Goal: Register for event/course

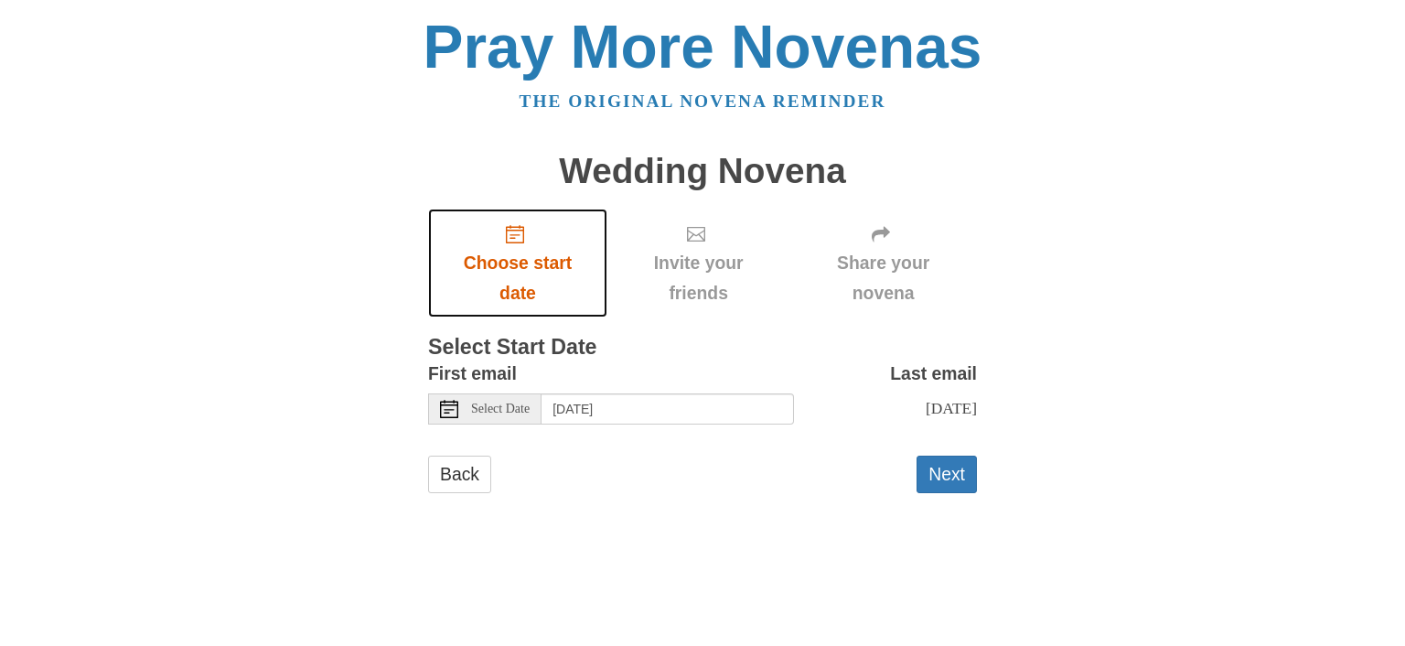
click at [520, 244] on link "Choose start date" at bounding box center [517, 263] width 179 height 109
click at [481, 406] on span "Select Date" at bounding box center [500, 408] width 59 height 13
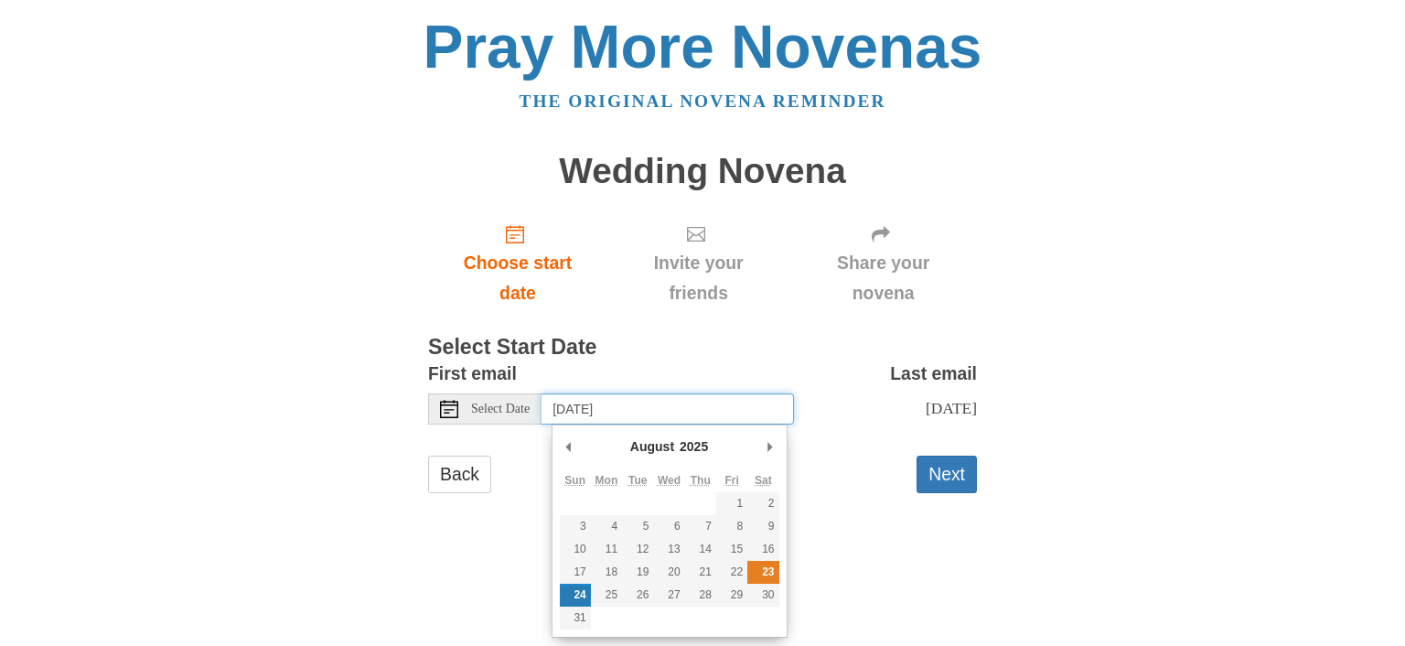
type input "[DATE]"
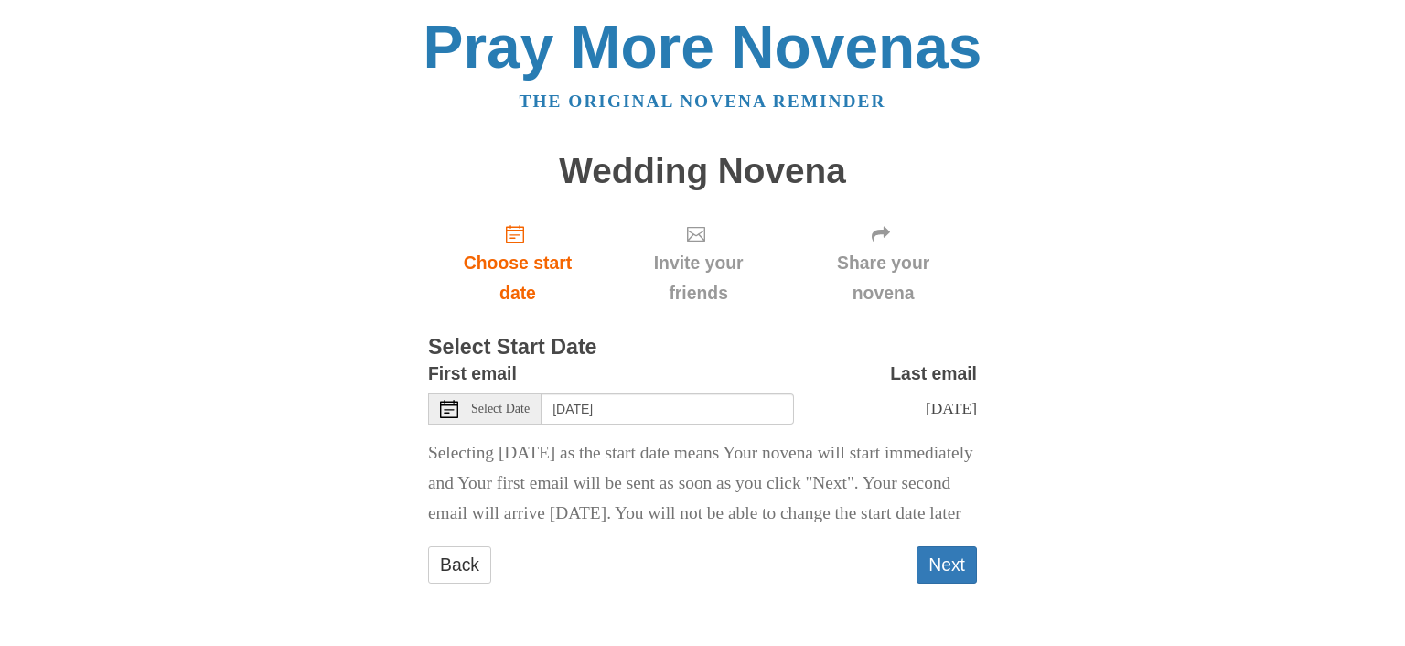
scroll to position [21, 0]
click at [463, 584] on link "Back" at bounding box center [459, 565] width 63 height 38
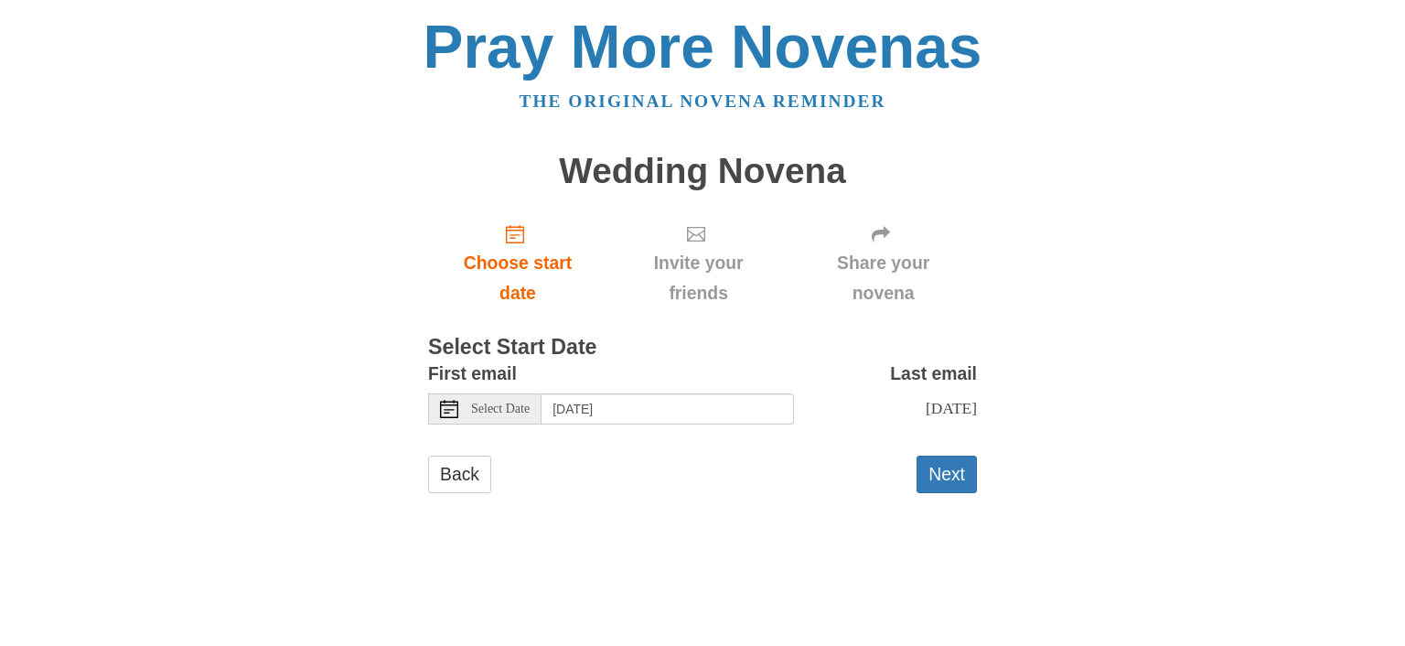
click at [497, 412] on span "Select Date" at bounding box center [500, 408] width 59 height 13
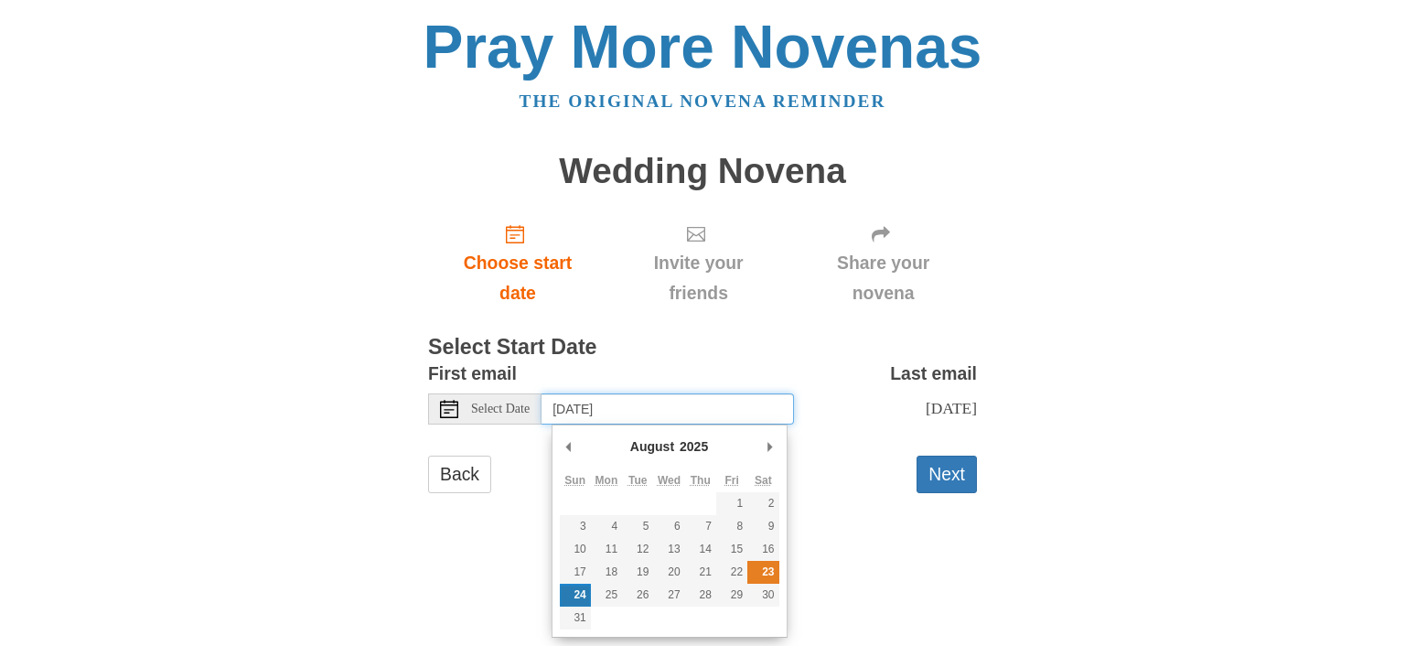
type input "[DATE]"
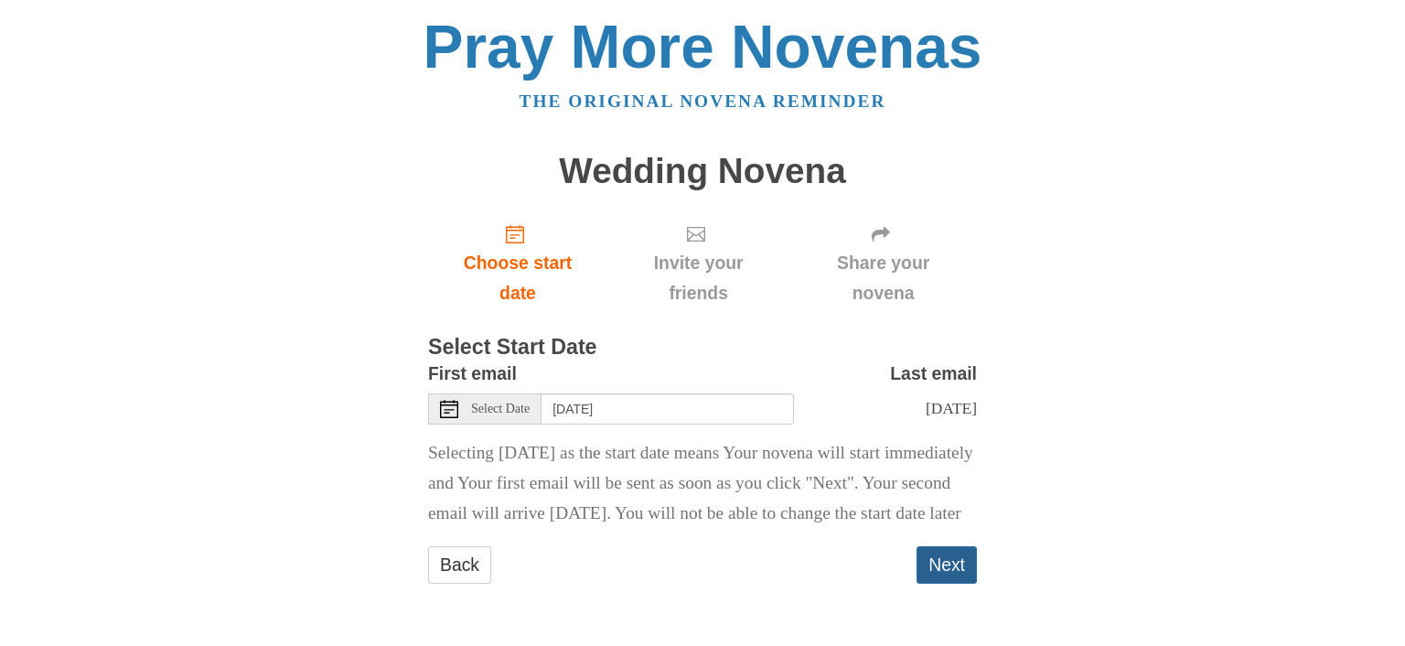
click at [955, 584] on button "Next" at bounding box center [946, 565] width 60 height 38
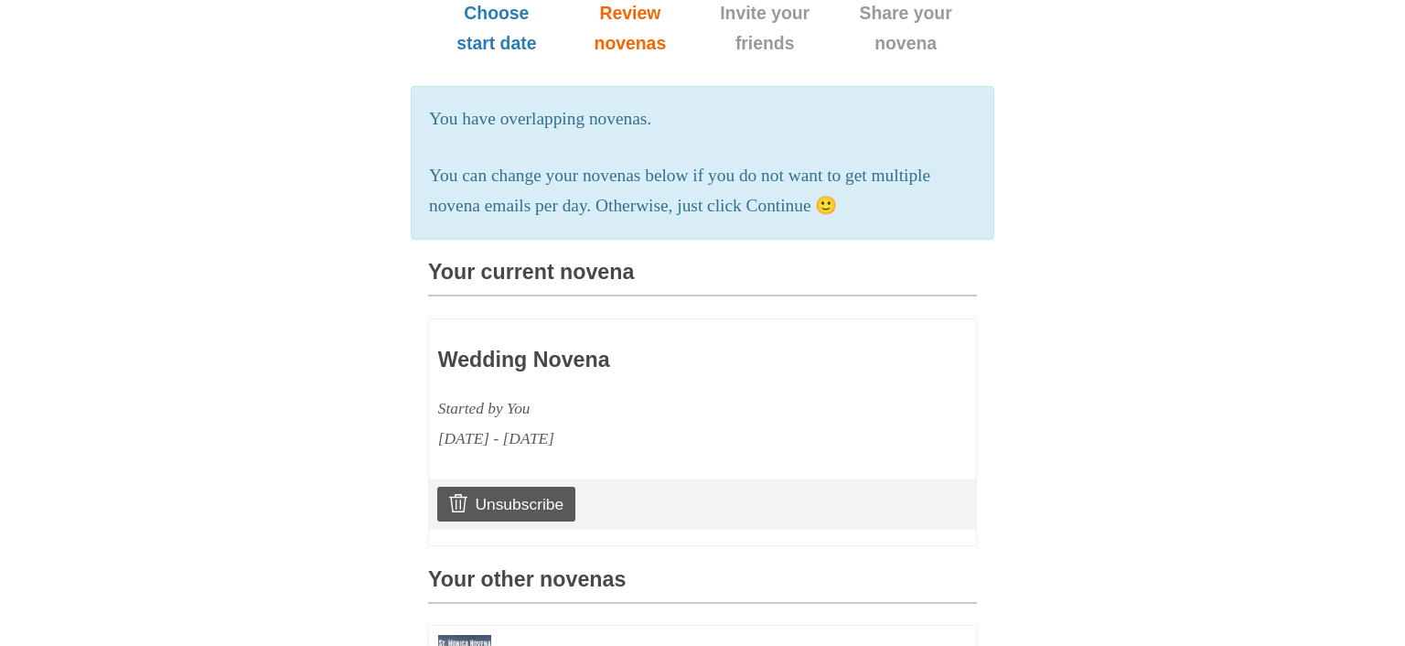
scroll to position [263, 0]
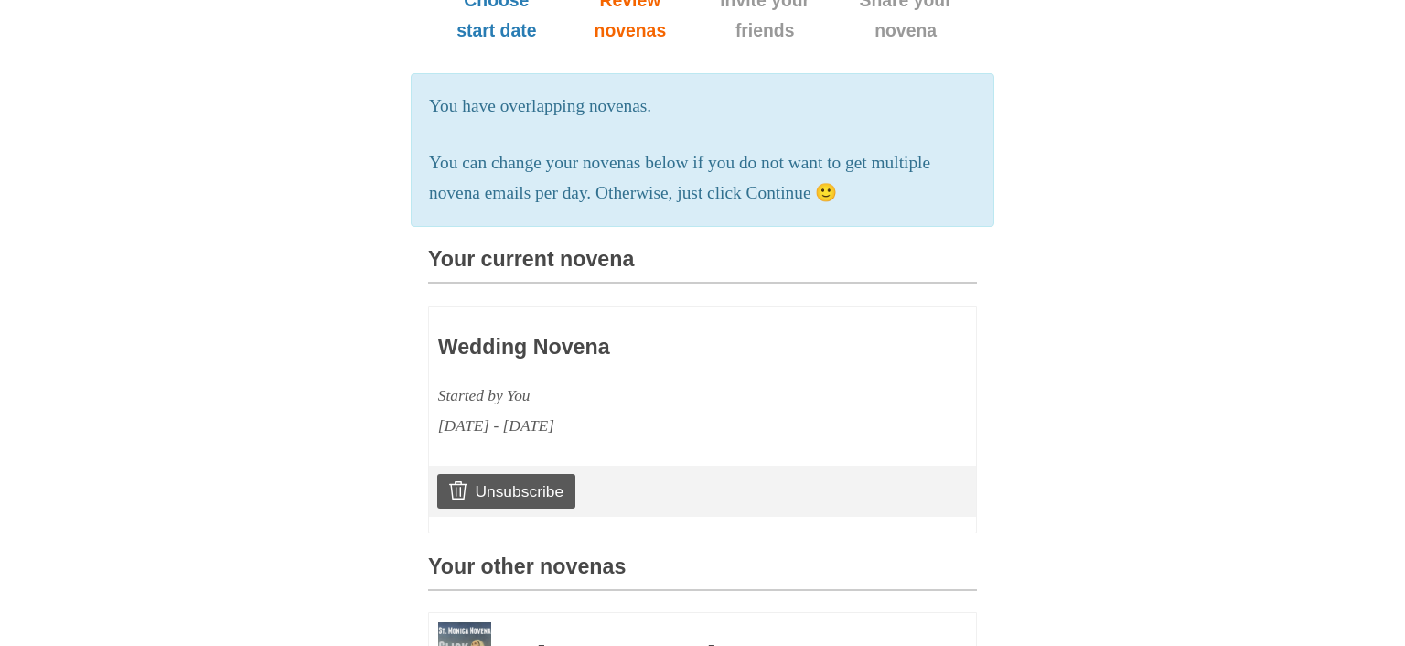
click at [492, 359] on h3 "Wedding Novena" at bounding box center [649, 348] width 423 height 24
click at [496, 359] on h3 "Wedding Novena" at bounding box center [649, 348] width 423 height 24
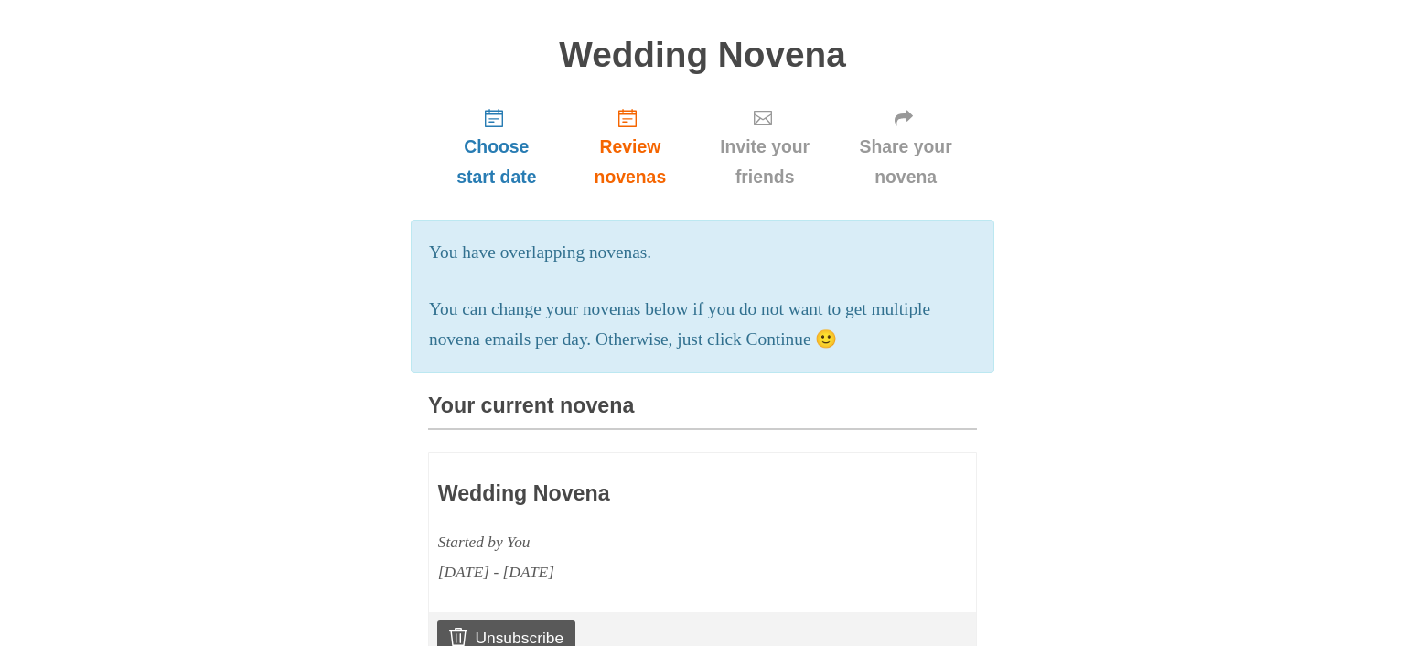
scroll to position [113, 0]
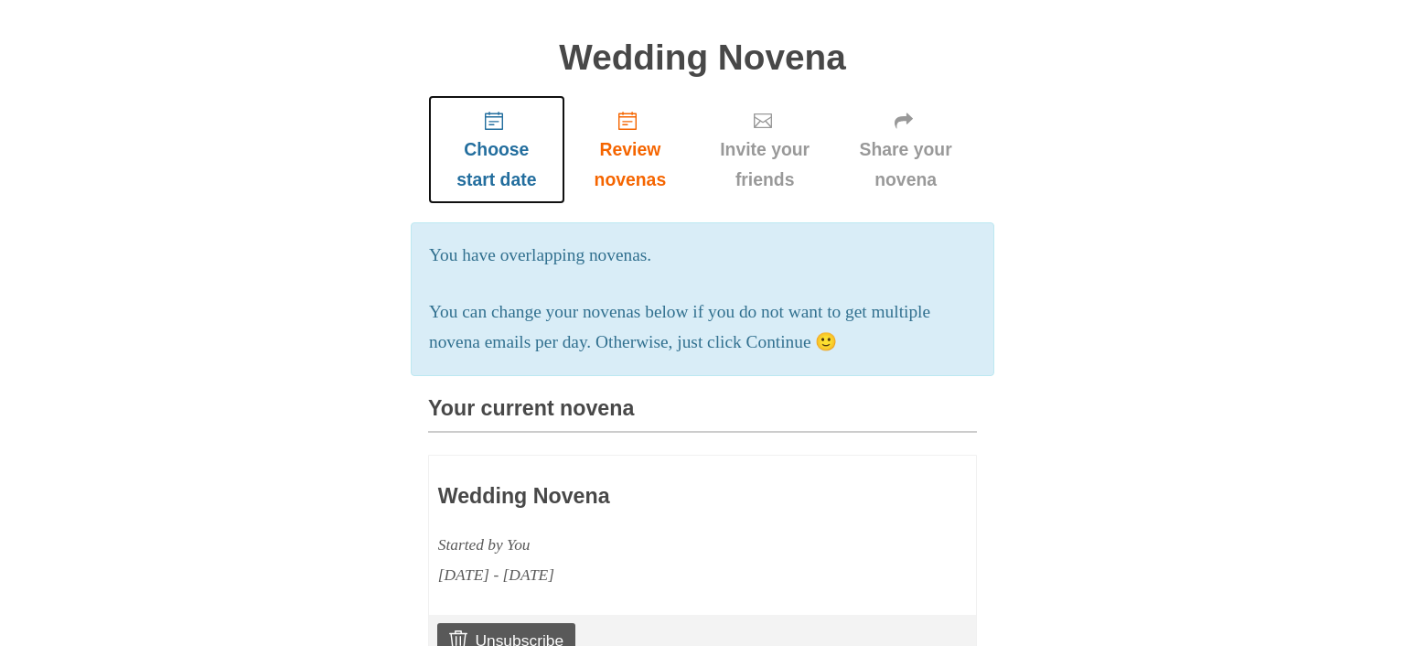
click at [505, 133] on link "Choose start date" at bounding box center [496, 149] width 137 height 109
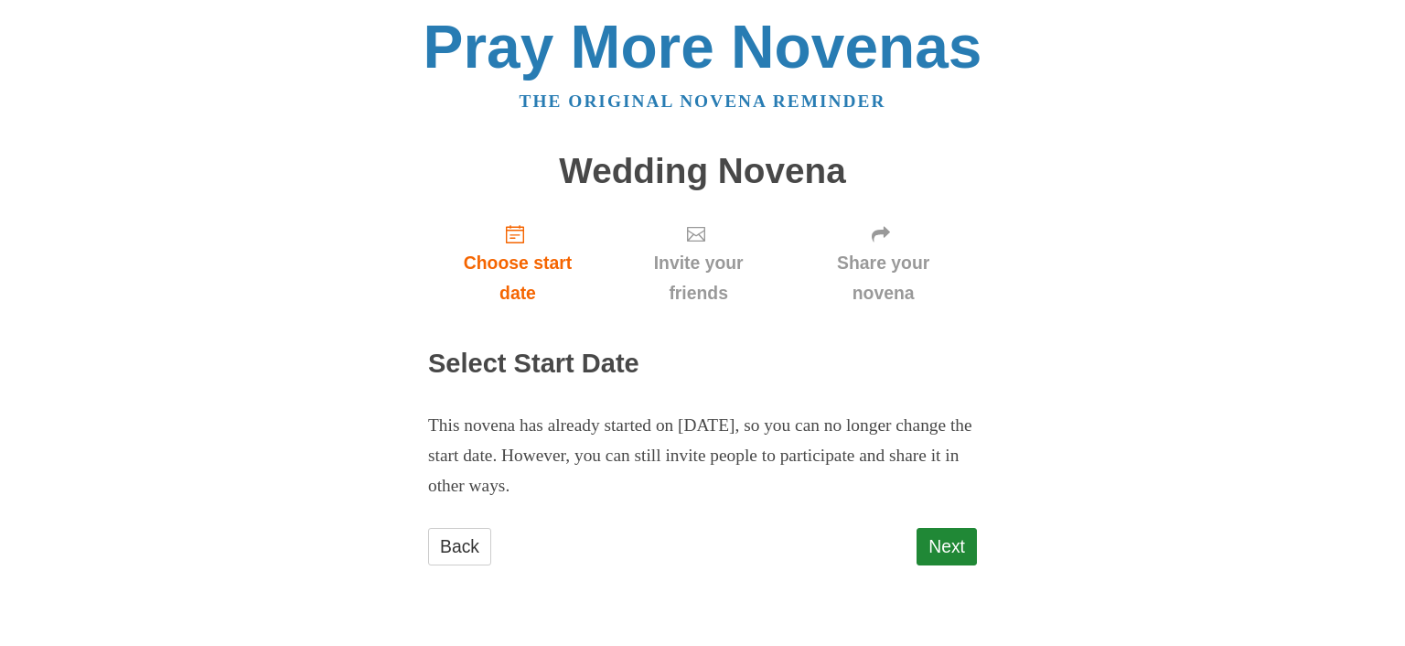
click at [968, 569] on div "Next" at bounding box center [946, 555] width 60 height 55
drag, startPoint x: 1403, startPoint y: 133, endPoint x: 1281, endPoint y: 280, distance: 191.0
click at [1389, 214] on body "Pray More Novenas The original novena reminder Wedding Novena Choose start date…" at bounding box center [702, 309] width 1405 height 618
click at [588, 494] on p "This novena has already started on August 23, 2025, so you can no longer change…" at bounding box center [702, 456] width 549 height 91
click at [937, 543] on link "Next" at bounding box center [946, 547] width 60 height 38
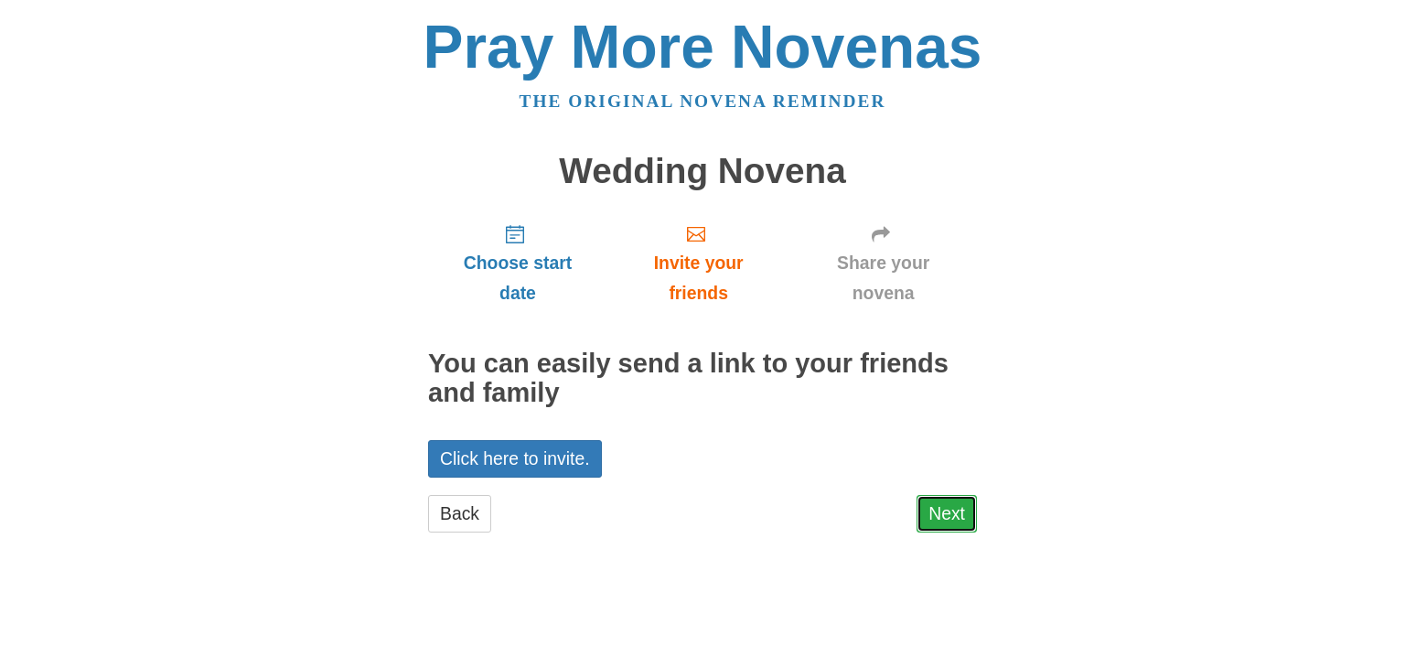
click at [945, 523] on link "Next" at bounding box center [946, 514] width 60 height 38
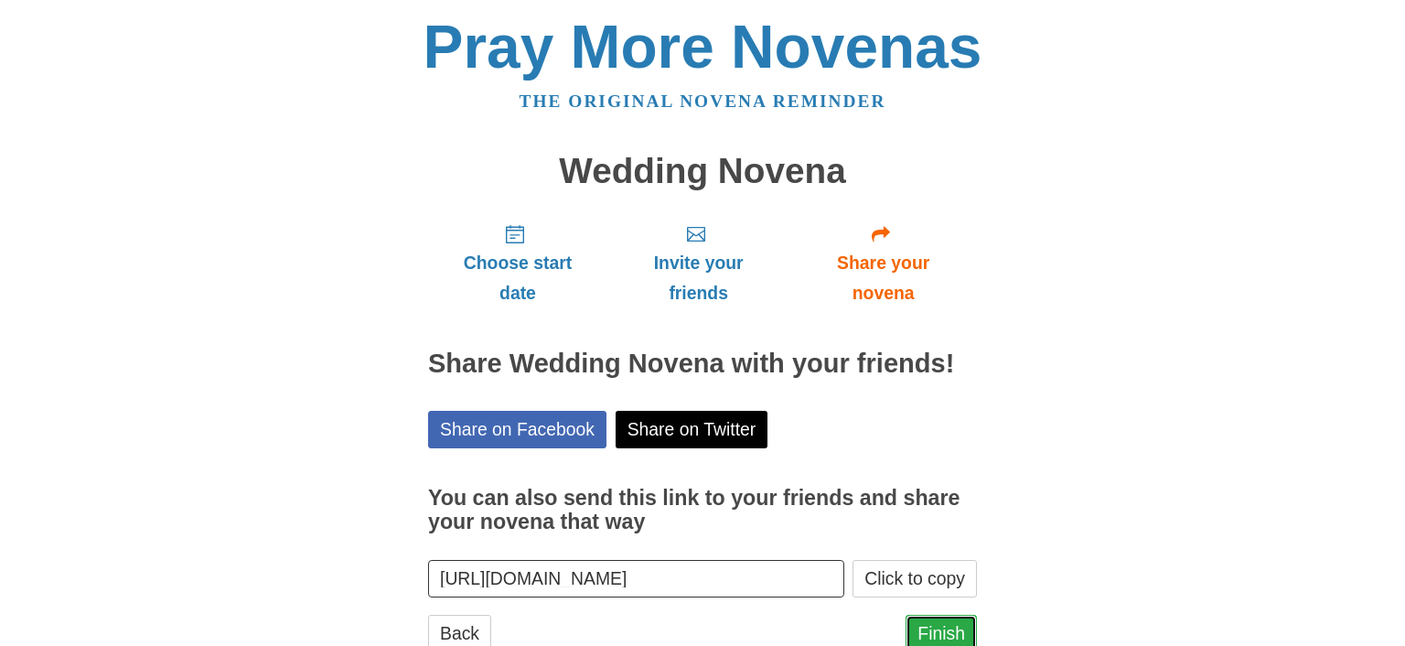
click at [948, 629] on link "Finish" at bounding box center [941, 634] width 71 height 38
